Goal: Task Accomplishment & Management: Use online tool/utility

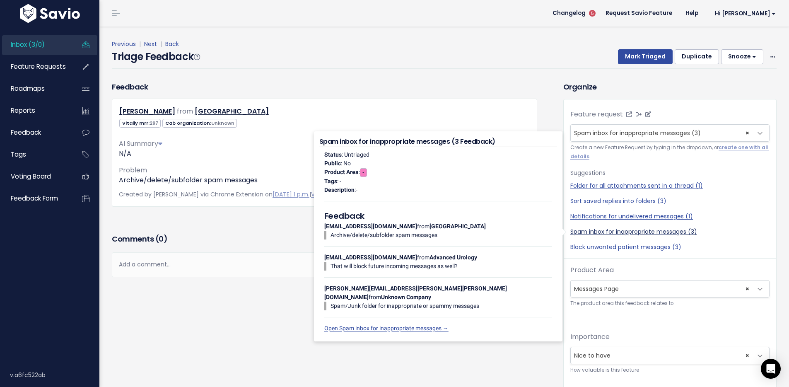
click at [678, 228] on link "Spam inbox for inappropriate messages (3)" at bounding box center [669, 231] width 199 height 9
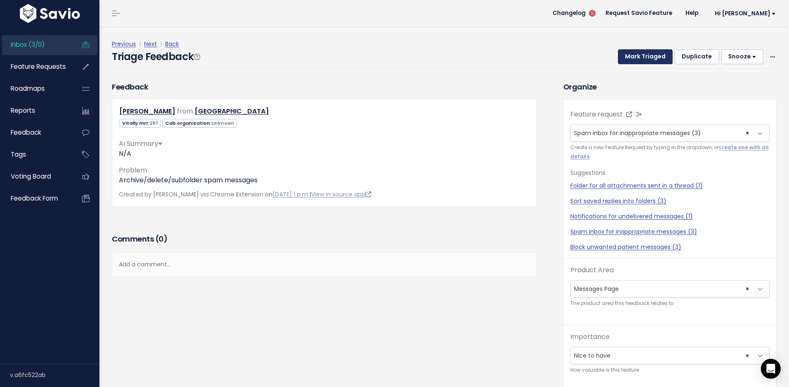
click at [639, 56] on button "Mark Triaged" at bounding box center [645, 56] width 55 height 15
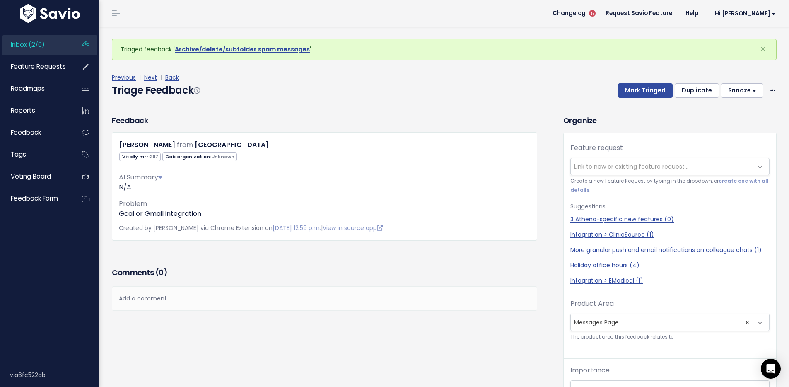
click at [655, 161] on span "Link to new or existing feature request..." at bounding box center [662, 166] width 182 height 17
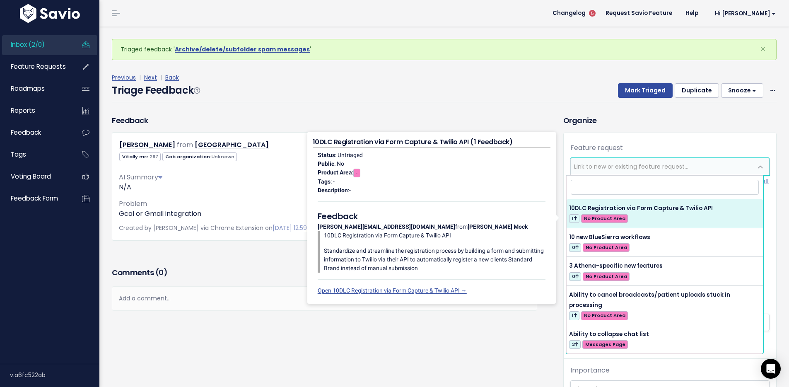
click at [654, 165] on span "Link to new or existing feature request..." at bounding box center [631, 166] width 114 height 8
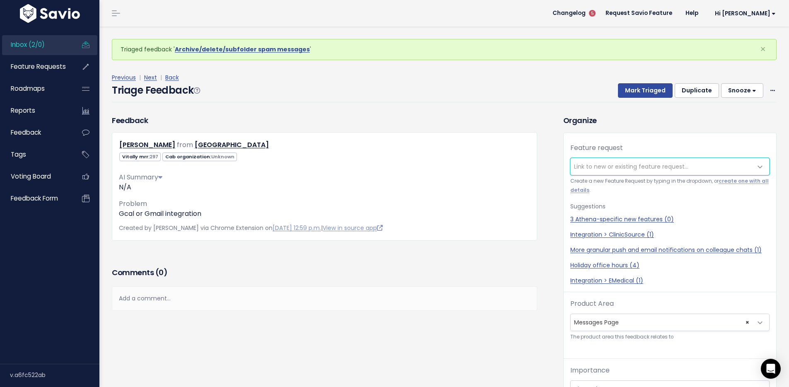
click at [654, 165] on span "Link to new or existing feature request..." at bounding box center [631, 166] width 114 height 8
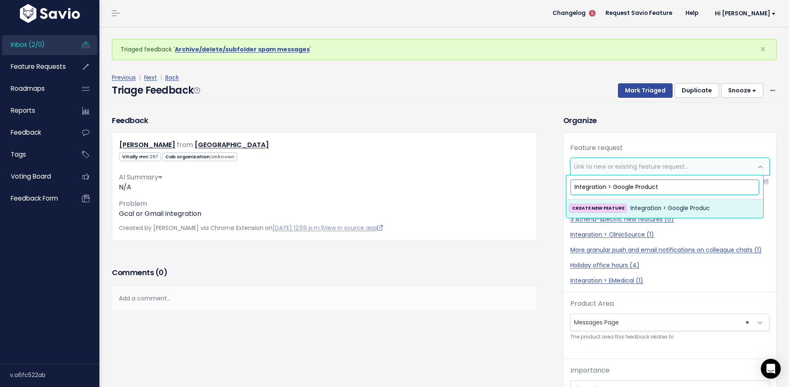
type input "Integration > Google Products"
click at [639, 94] on button "Mark Triaged" at bounding box center [645, 90] width 55 height 15
